Goal: Transaction & Acquisition: Purchase product/service

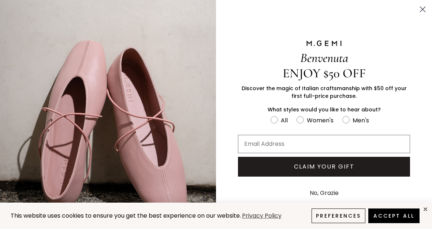
click at [421, 8] on icon "Close dialog" at bounding box center [422, 9] width 5 height 5
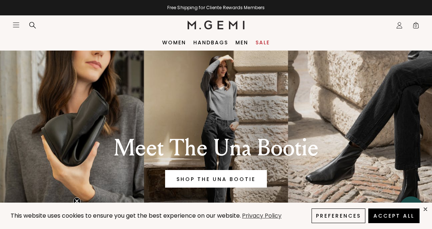
click at [179, 40] on link "Women" at bounding box center [174, 43] width 24 height 6
click at [172, 40] on link "Women" at bounding box center [174, 43] width 24 height 6
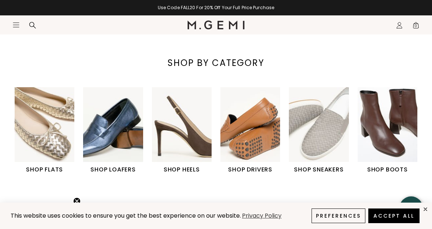
scroll to position [201, 0]
click at [173, 132] on img "3 / 6" at bounding box center [182, 124] width 60 height 75
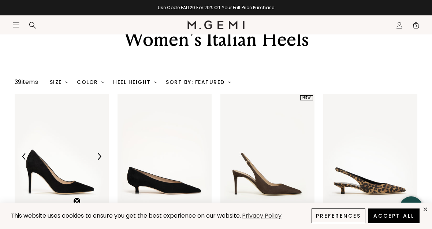
scroll to position [55, 0]
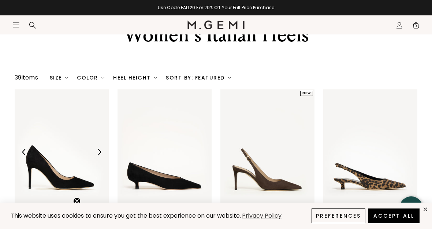
click at [157, 79] on img at bounding box center [155, 77] width 3 height 3
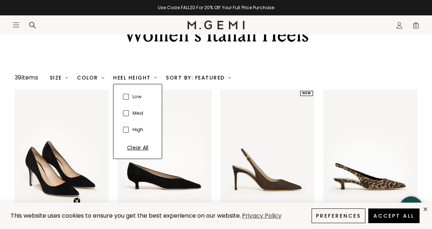
click at [127, 99] on span at bounding box center [126, 97] width 6 height 6
checkbox input "true"
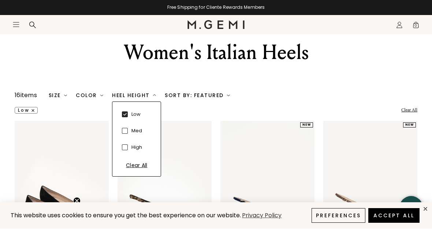
scroll to position [38, 0]
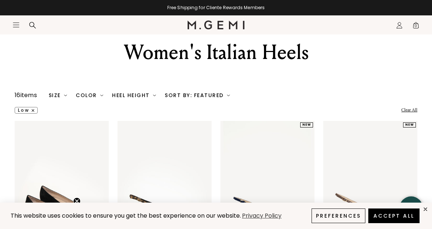
click at [4, 65] on div "Women's Italian Heels" at bounding box center [216, 52] width 432 height 26
click at [142, 98] on div "Heel Height" at bounding box center [134, 95] width 44 height 6
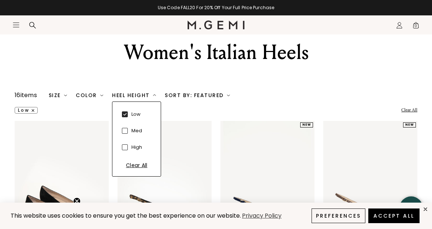
click at [123, 134] on span at bounding box center [125, 131] width 6 height 6
checkbox input "true"
click at [28, 65] on div "Women's Italian Heels" at bounding box center [216, 52] width 432 height 26
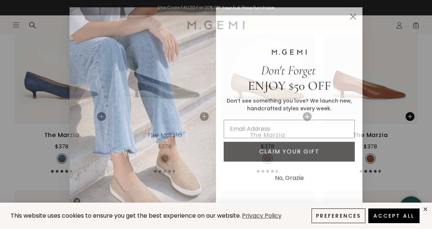
scroll to position [926, 0]
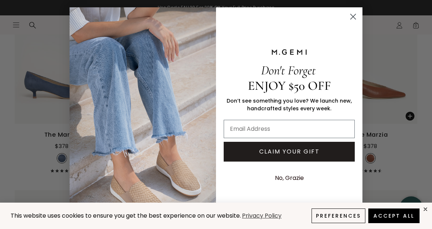
click at [350, 23] on circle "Close dialog" at bounding box center [353, 17] width 12 height 12
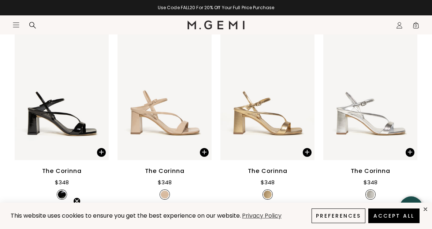
scroll to position [1274, 0]
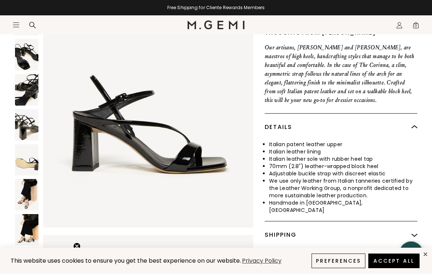
scroll to position [21, 0]
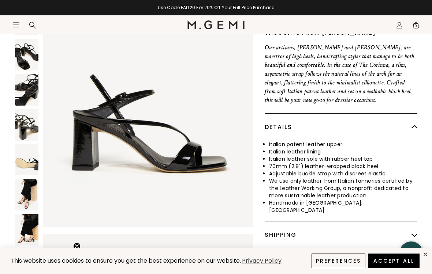
click at [25, 84] on img at bounding box center [26, 89] width 23 height 31
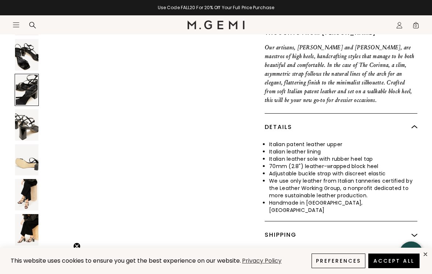
scroll to position [861, 0]
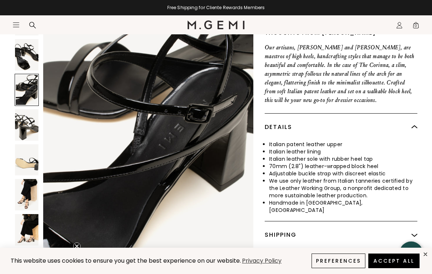
click at [24, 124] on img at bounding box center [26, 124] width 23 height 31
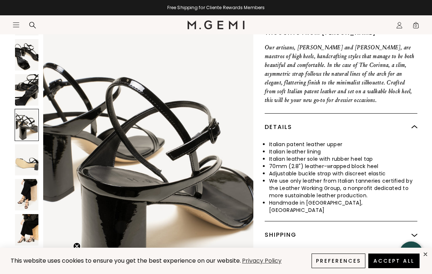
scroll to position [1148, 0]
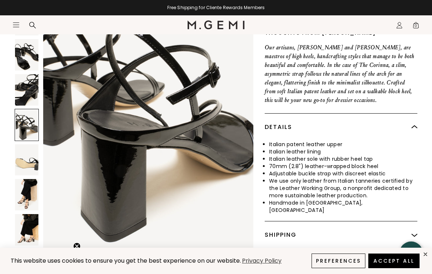
click at [29, 156] on img at bounding box center [26, 159] width 23 height 31
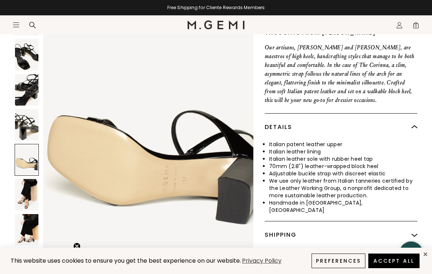
scroll to position [1435, 0]
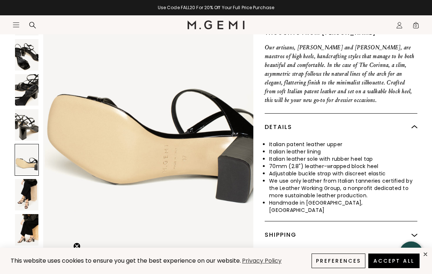
click at [21, 191] on img at bounding box center [26, 195] width 23 height 31
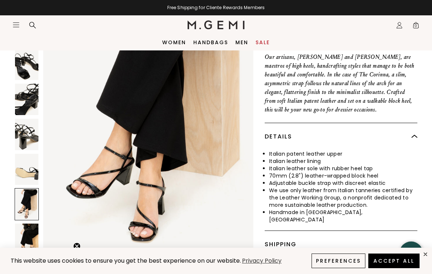
scroll to position [255, 0]
